Goal: Task Accomplishment & Management: Use online tool/utility

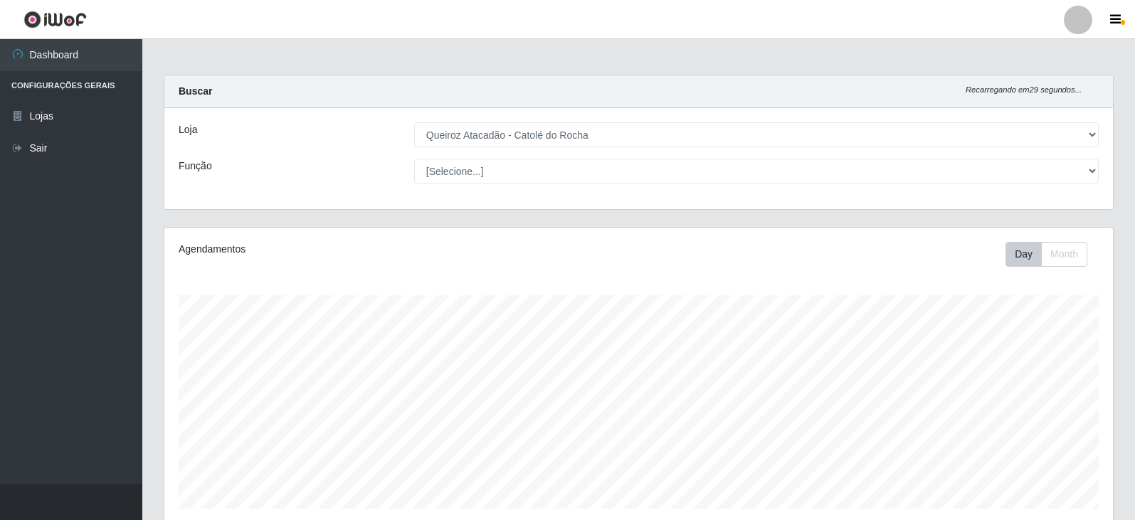
select select "500"
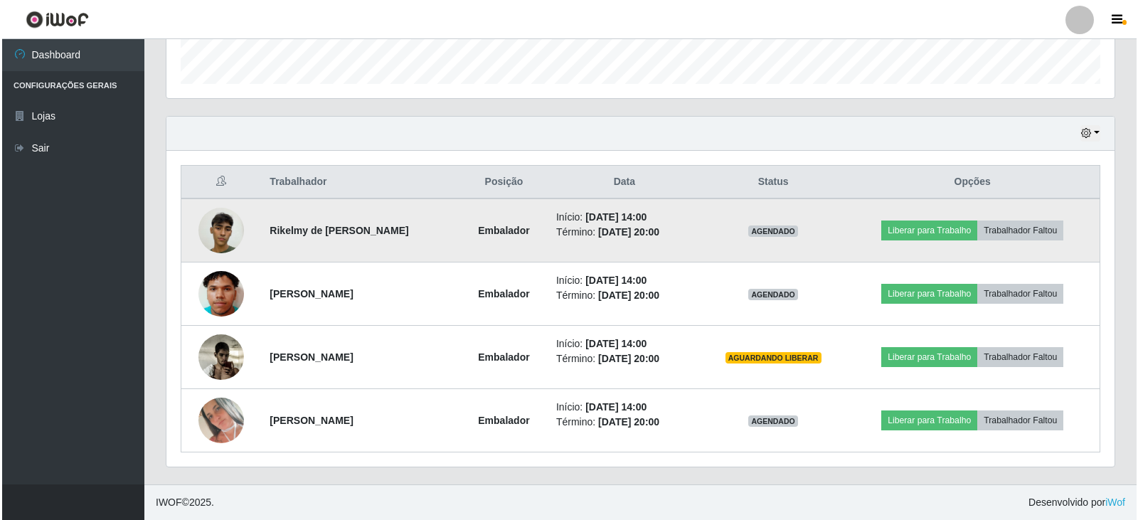
scroll to position [295, 948]
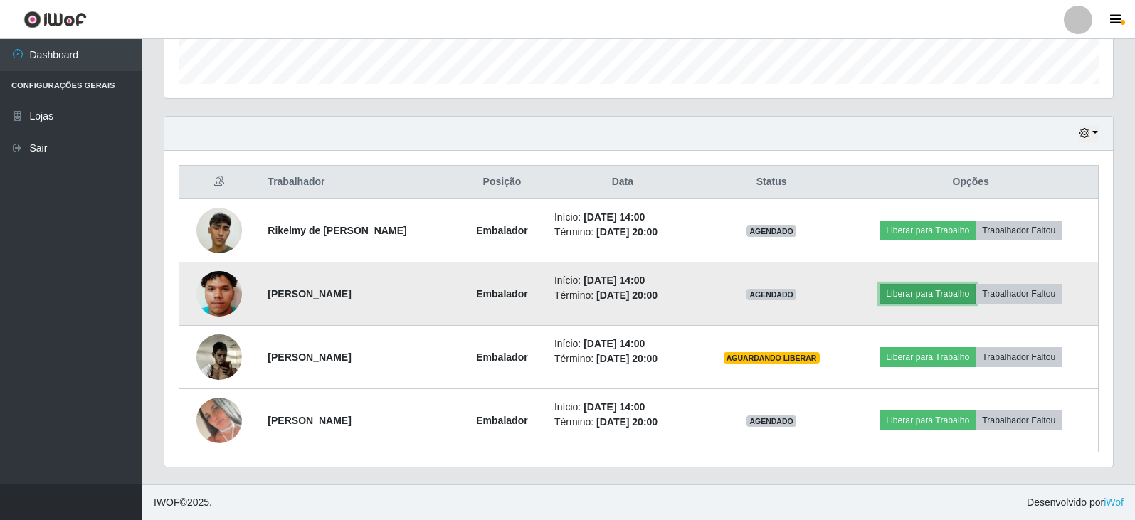
click at [930, 295] on button "Liberar para Trabalho" at bounding box center [927, 294] width 96 height 20
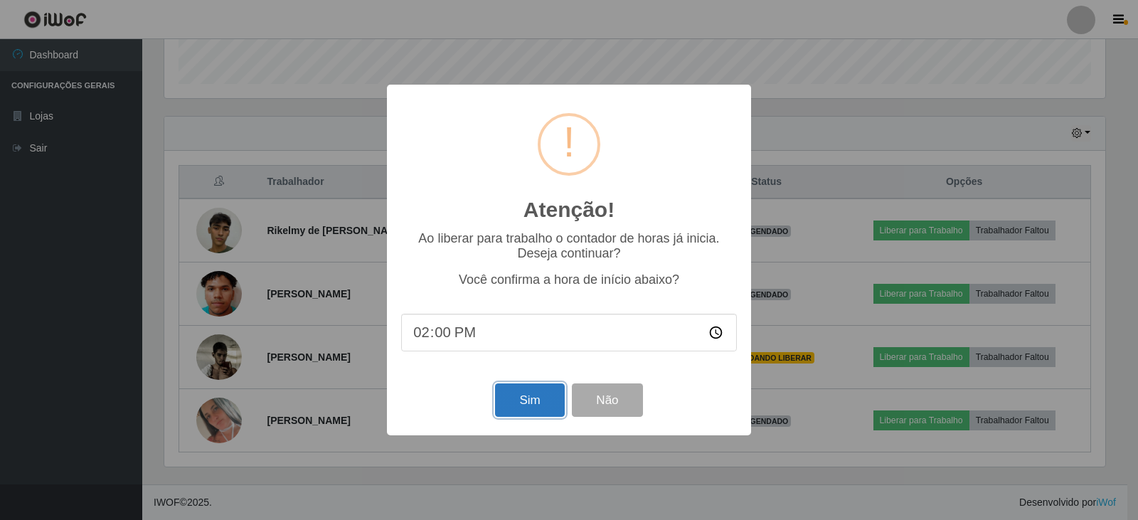
click at [551, 405] on button "Sim" at bounding box center [529, 399] width 69 height 33
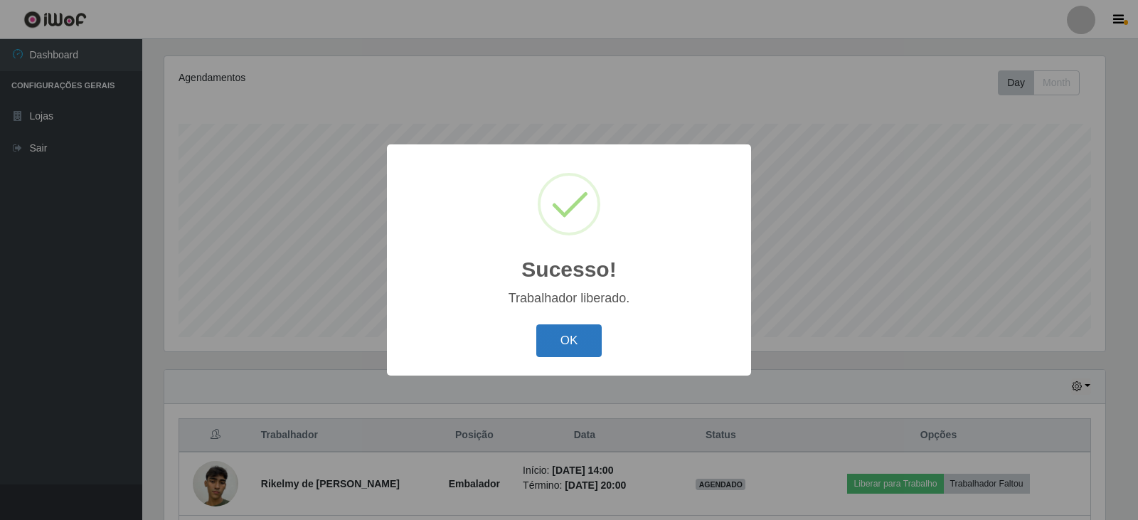
click at [565, 342] on button "OK" at bounding box center [569, 340] width 66 height 33
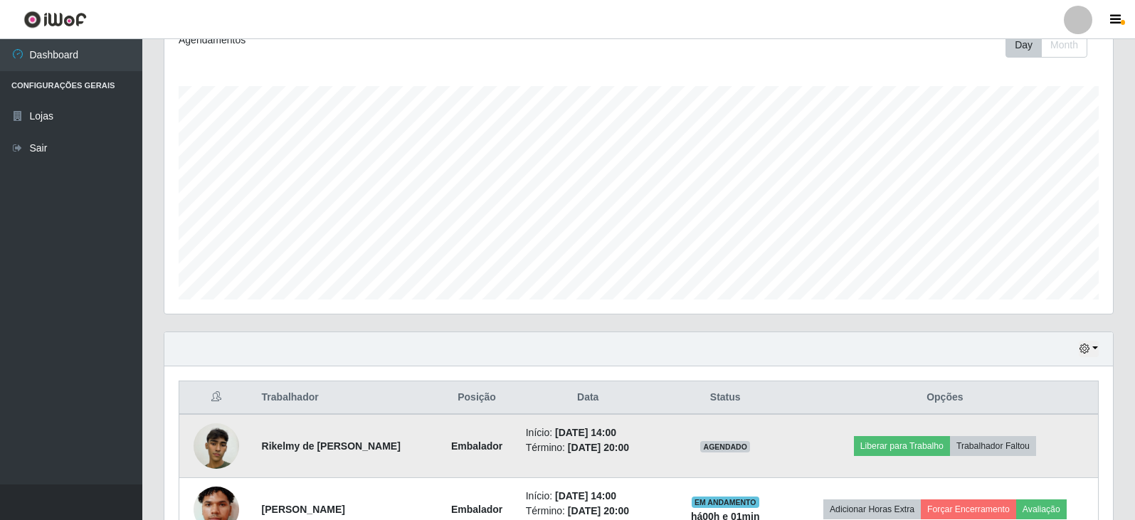
scroll to position [243, 0]
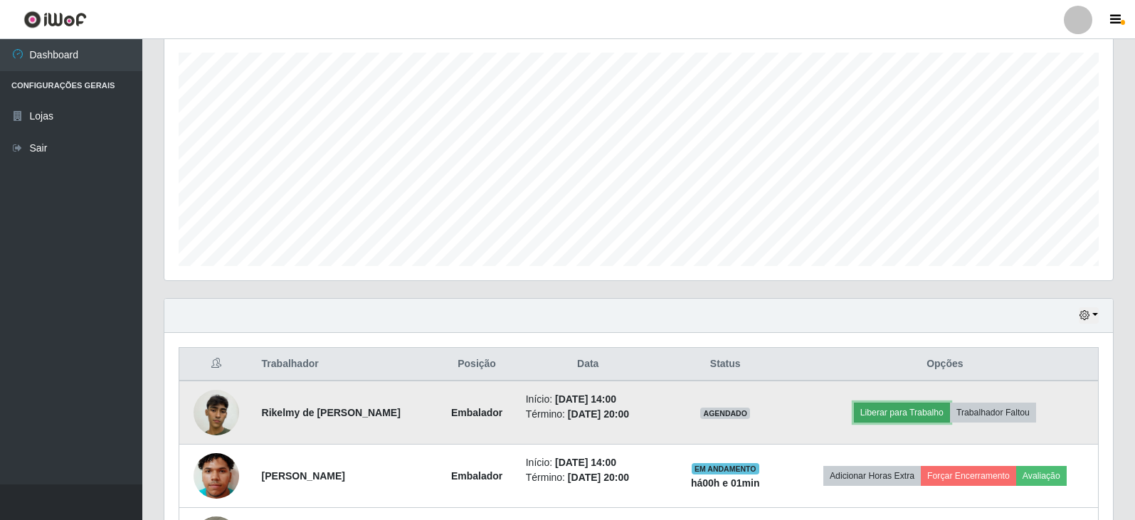
click at [911, 413] on button "Liberar para Trabalho" at bounding box center [902, 413] width 96 height 20
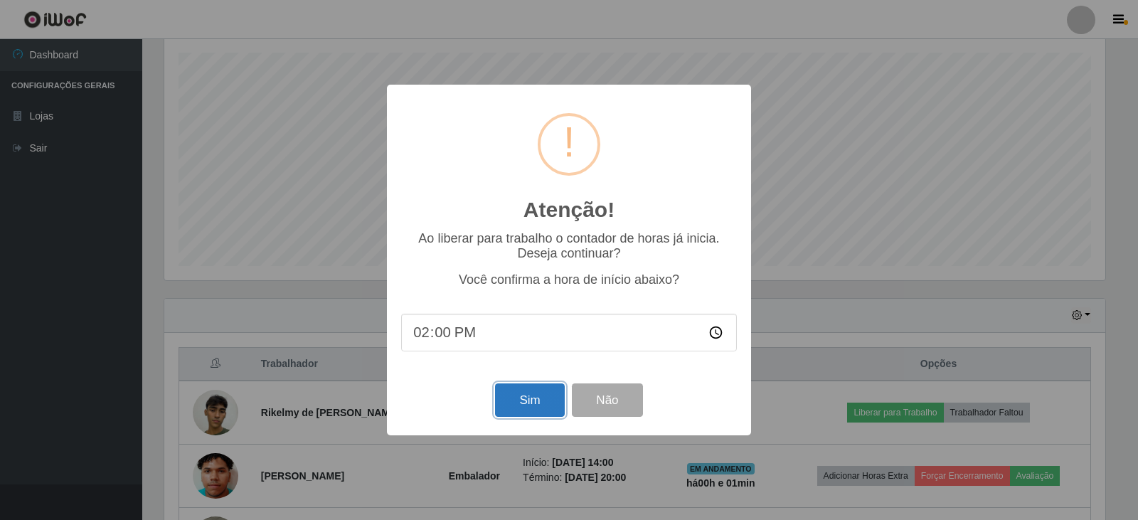
click at [523, 409] on button "Sim" at bounding box center [529, 399] width 69 height 33
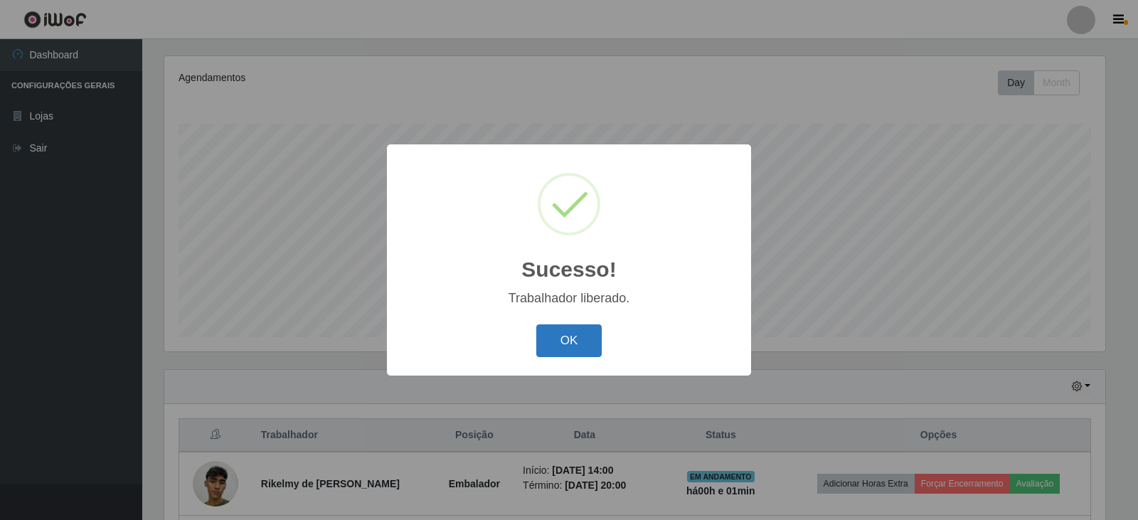
click at [578, 331] on button "OK" at bounding box center [569, 340] width 66 height 33
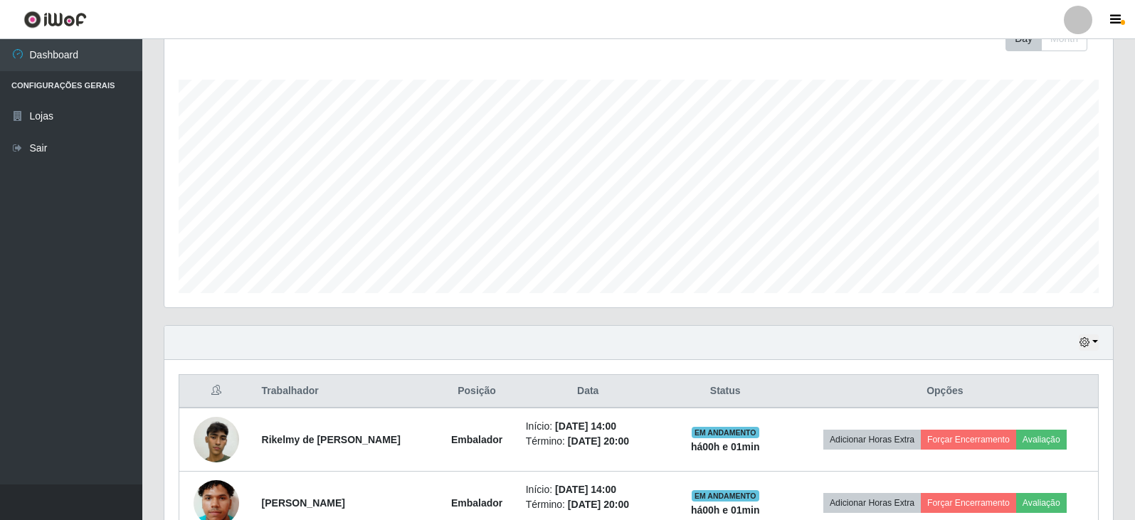
scroll to position [385, 0]
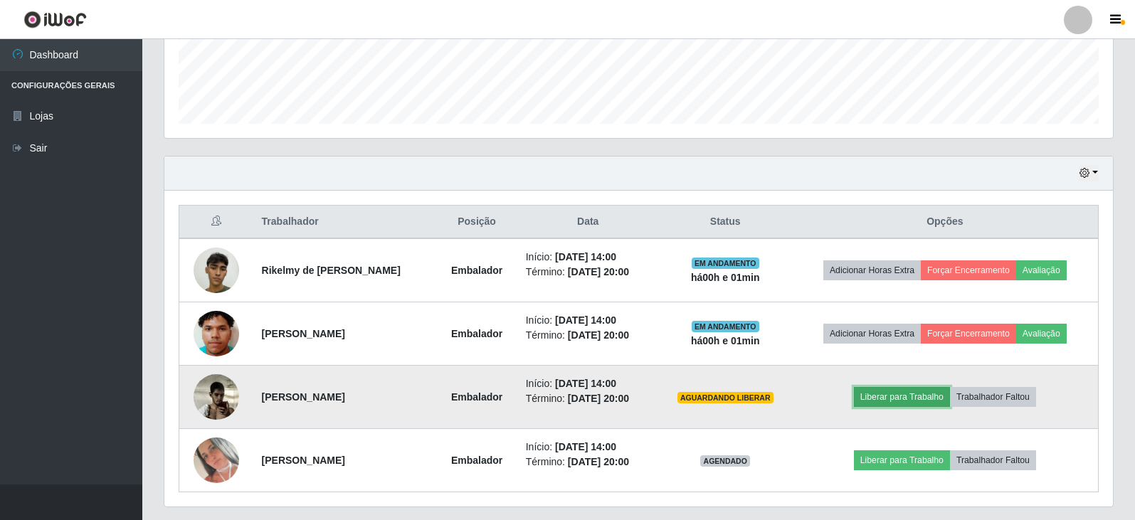
click at [910, 398] on button "Liberar para Trabalho" at bounding box center [902, 397] width 96 height 20
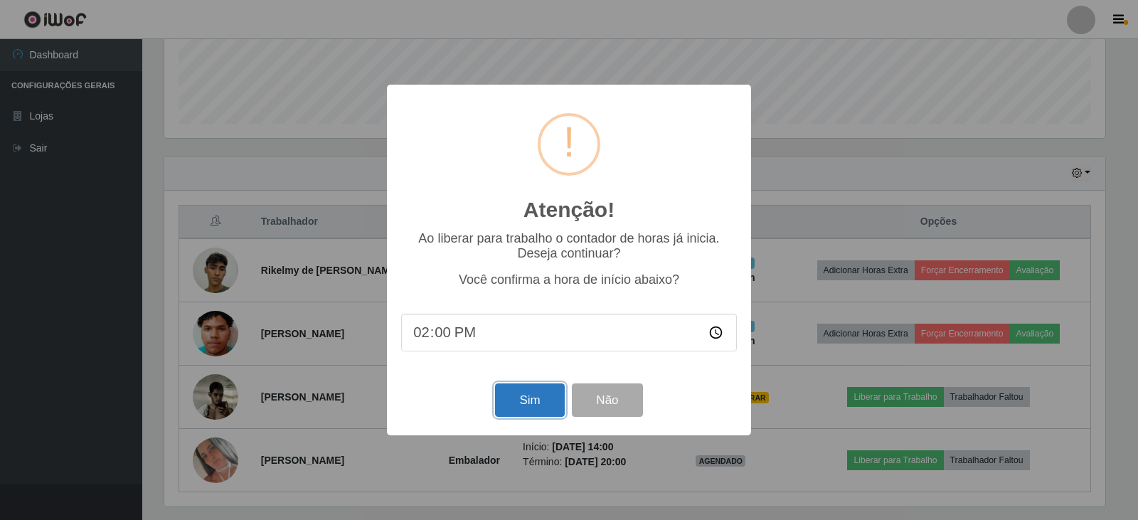
click at [529, 410] on button "Sim" at bounding box center [529, 399] width 69 height 33
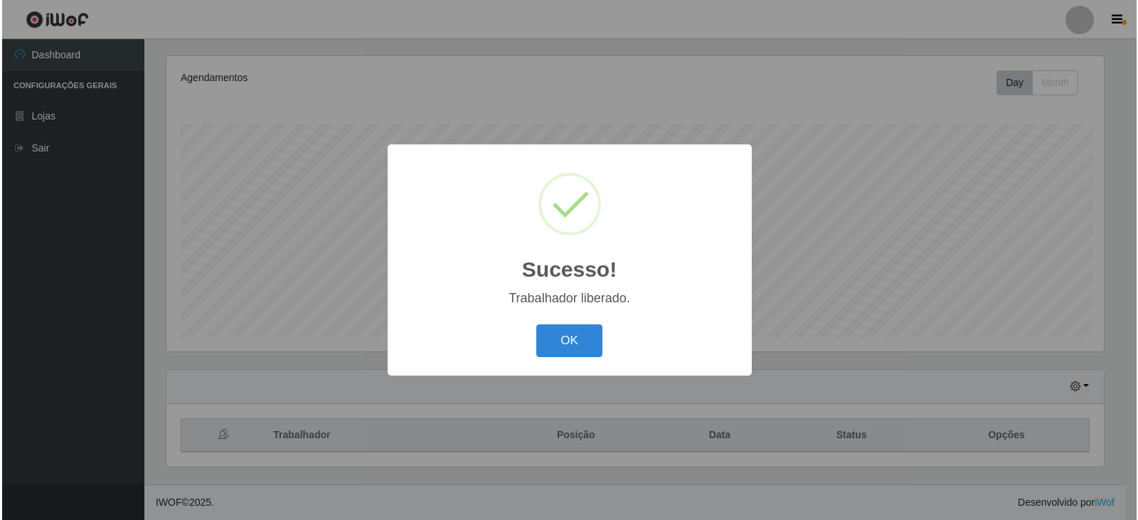
scroll to position [0, 0]
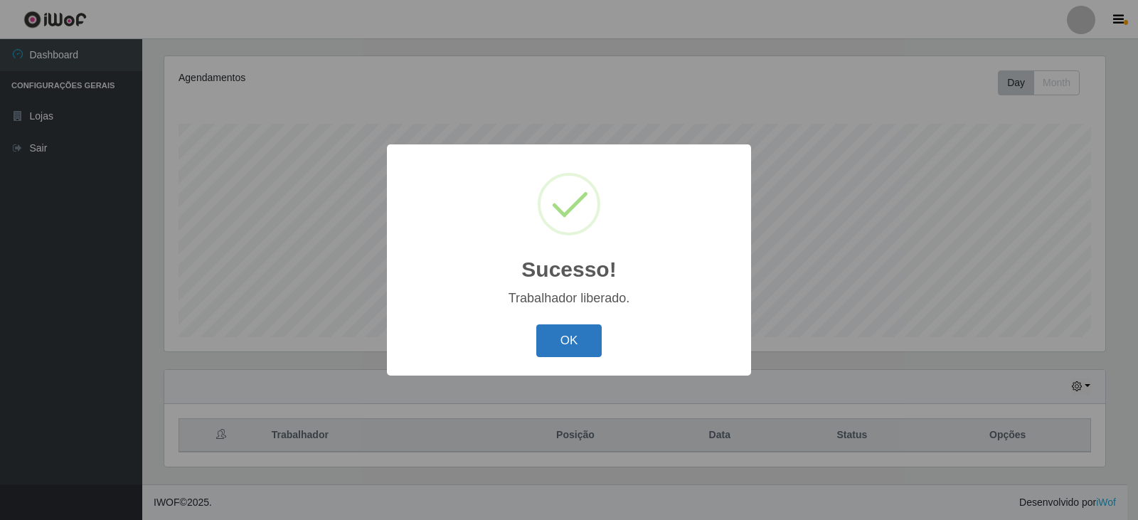
click at [583, 334] on button "OK" at bounding box center [569, 340] width 66 height 33
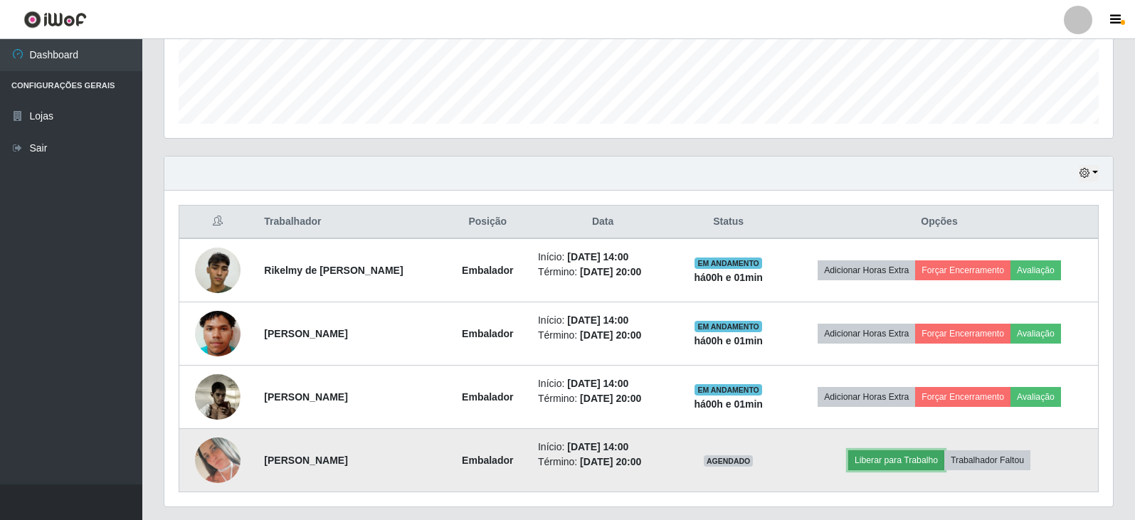
click at [908, 467] on button "Liberar para Trabalho" at bounding box center [896, 460] width 96 height 20
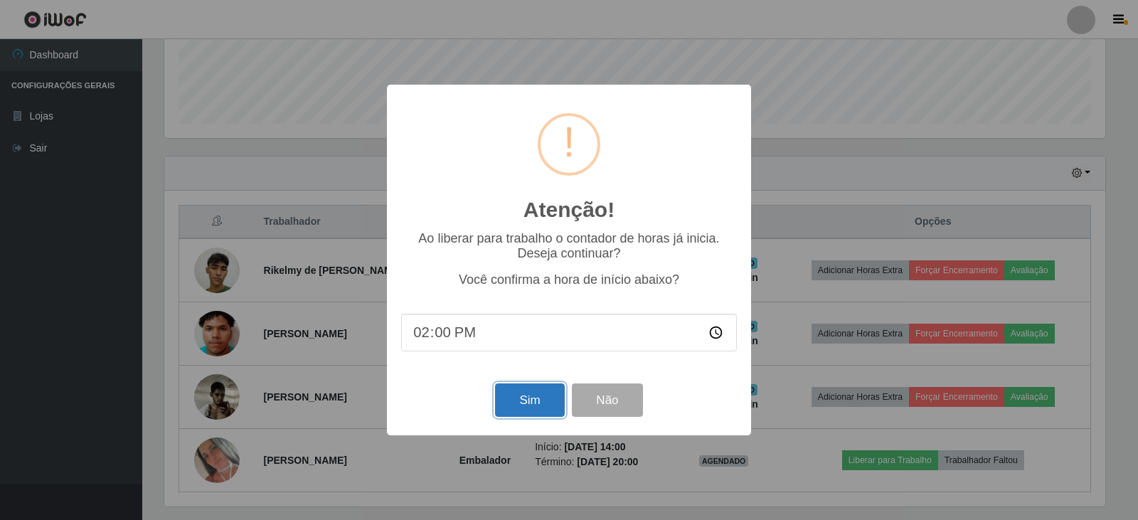
click at [523, 407] on button "Sim" at bounding box center [529, 399] width 69 height 33
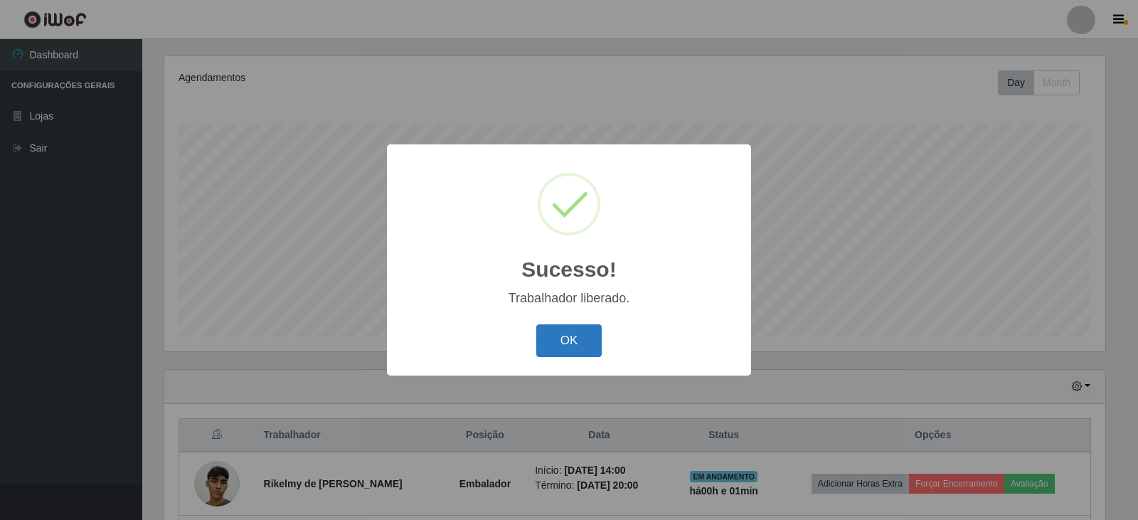
click at [586, 356] on button "OK" at bounding box center [569, 340] width 66 height 33
